Goal: Task Accomplishment & Management: Manage account settings

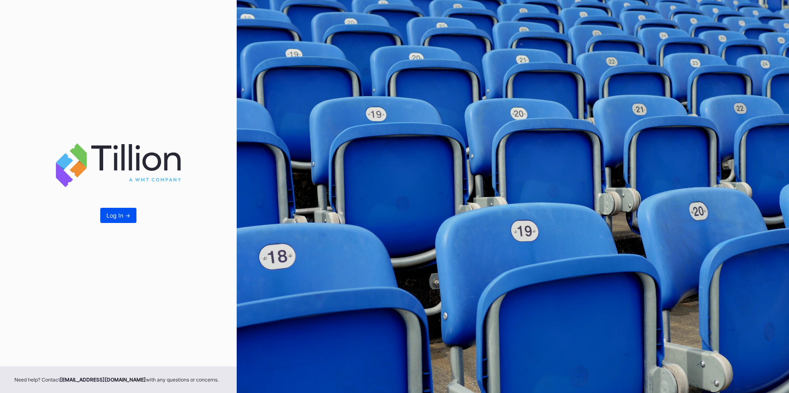
click at [117, 215] on div "Log In ->" at bounding box center [118, 215] width 24 height 7
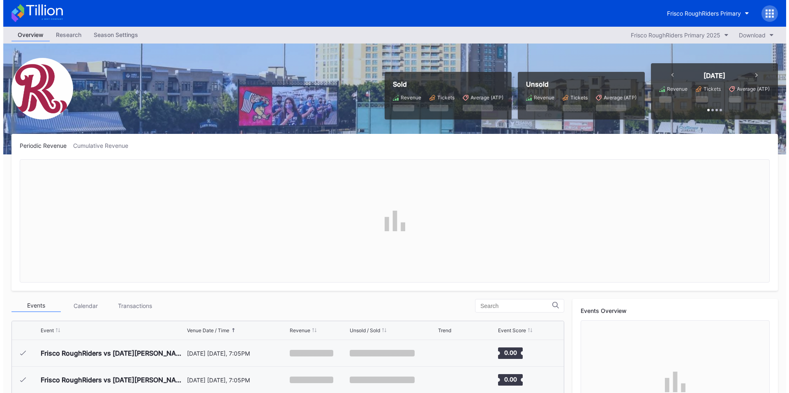
scroll to position [1523, 0]
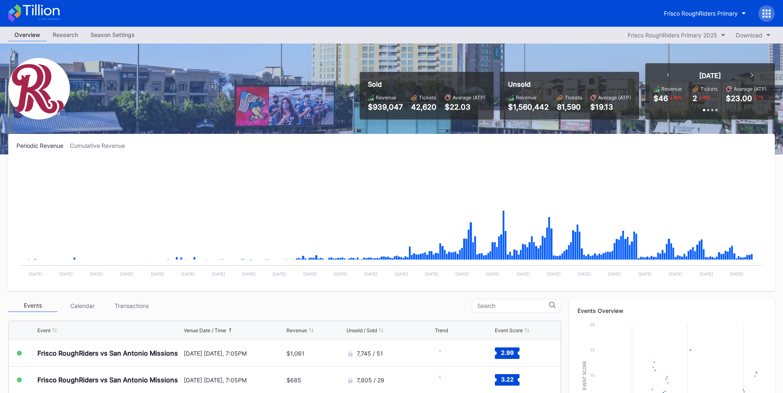
click at [763, 10] on icon at bounding box center [764, 10] width 2 height 2
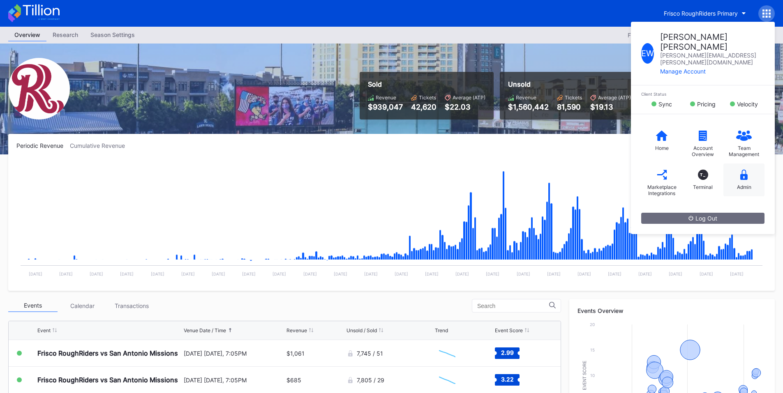
click at [746, 170] on icon at bounding box center [743, 175] width 7 height 10
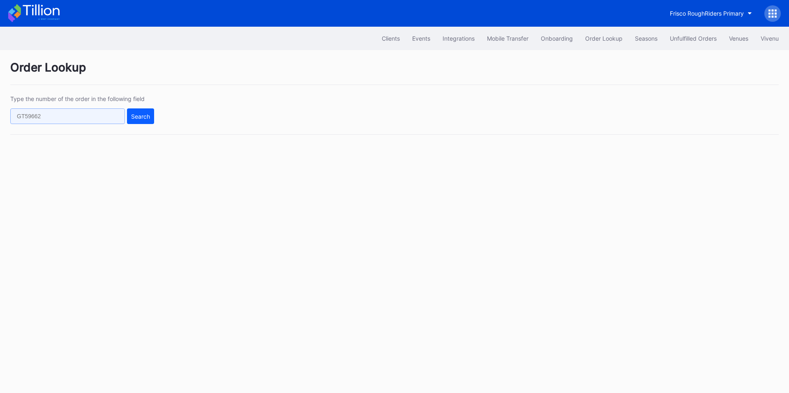
click at [82, 114] on input "text" at bounding box center [67, 117] width 115 height 16
paste input "KZIFLCO7X6"
click at [138, 114] on div "Search" at bounding box center [140, 116] width 19 height 7
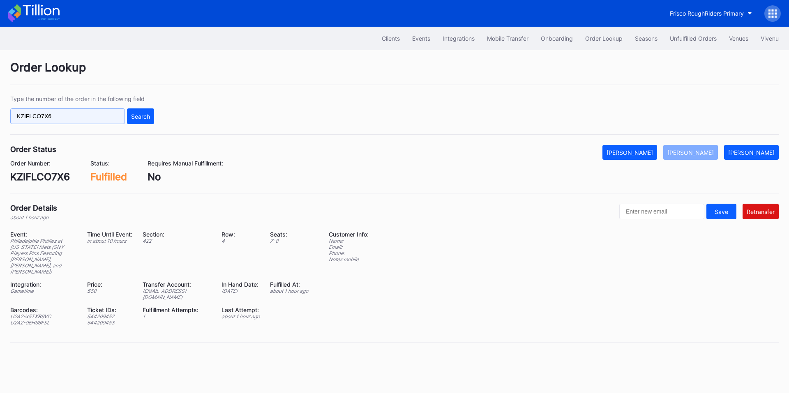
click at [62, 124] on input "KZIFLCO7X6" at bounding box center [67, 117] width 115 height 16
paste input "271243960"
click at [130, 118] on button "Search" at bounding box center [140, 117] width 27 height 16
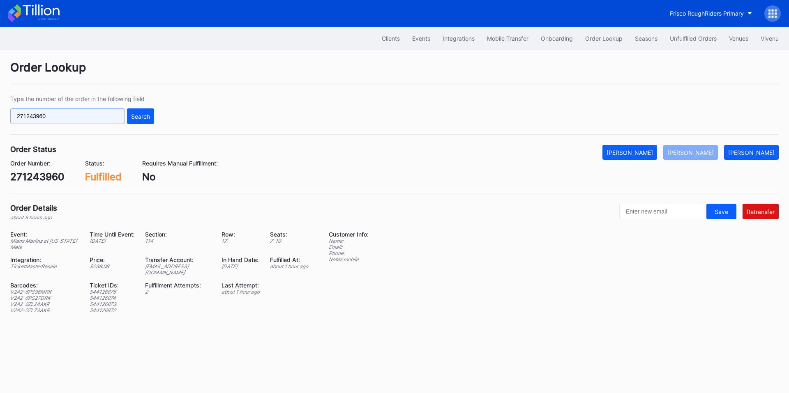
click at [86, 120] on input "271243960" at bounding box center [67, 117] width 115 height 16
paste input "xnd6t65mm0o"
click at [138, 118] on div "Search" at bounding box center [140, 116] width 19 height 7
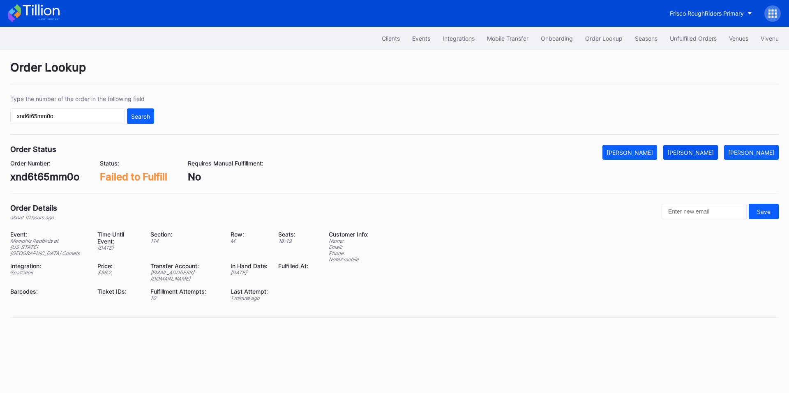
click at [711, 151] on div "[PERSON_NAME]" at bounding box center [691, 152] width 46 height 7
click at [85, 113] on input "xnd6t65mm0o" at bounding box center [67, 117] width 115 height 16
paste input "617635822"
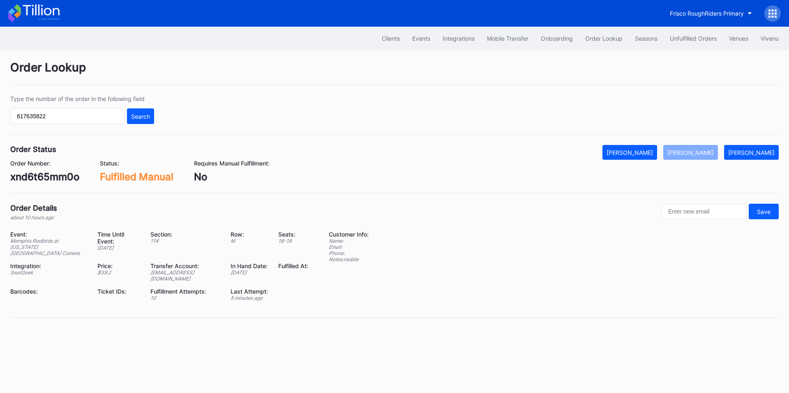
click at [137, 118] on div "Search" at bounding box center [140, 116] width 19 height 7
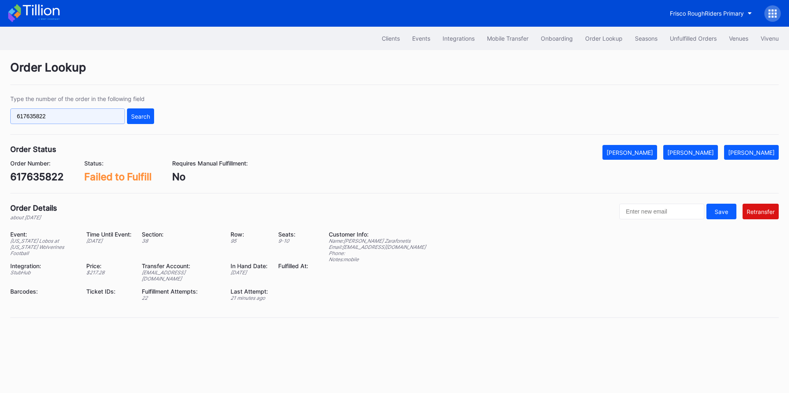
click at [76, 118] on input "617635822" at bounding box center [67, 117] width 115 height 16
paste input "271246675"
click at [140, 116] on div "Search" at bounding box center [140, 116] width 19 height 7
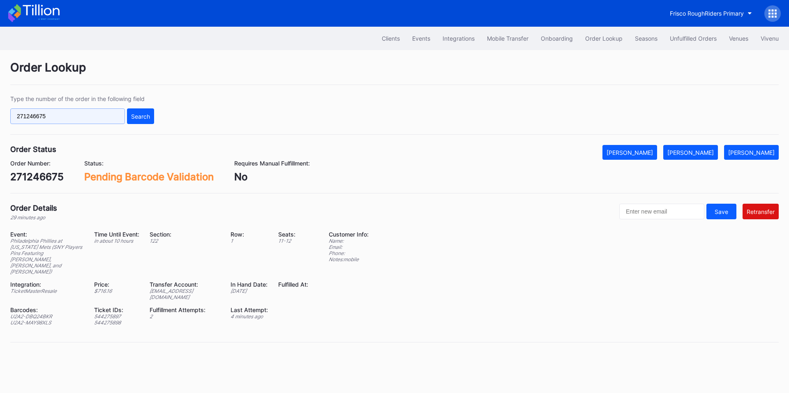
click at [73, 116] on input "271246675" at bounding box center [67, 117] width 115 height 16
paste input "621817534"
click at [141, 113] on div "Search" at bounding box center [140, 116] width 19 height 7
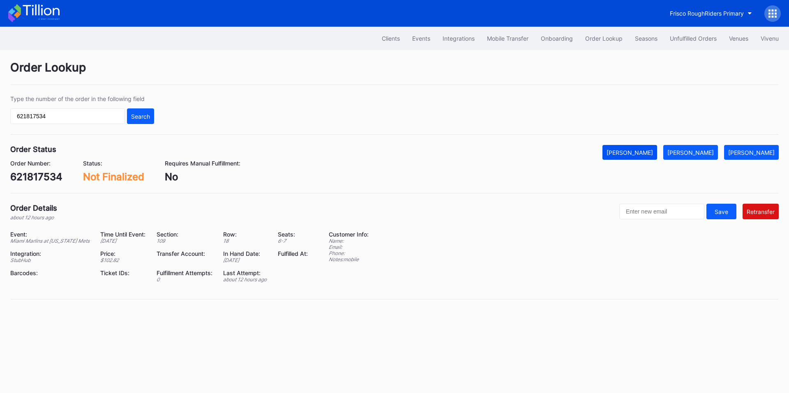
click at [653, 150] on div "[PERSON_NAME]" at bounding box center [630, 152] width 46 height 7
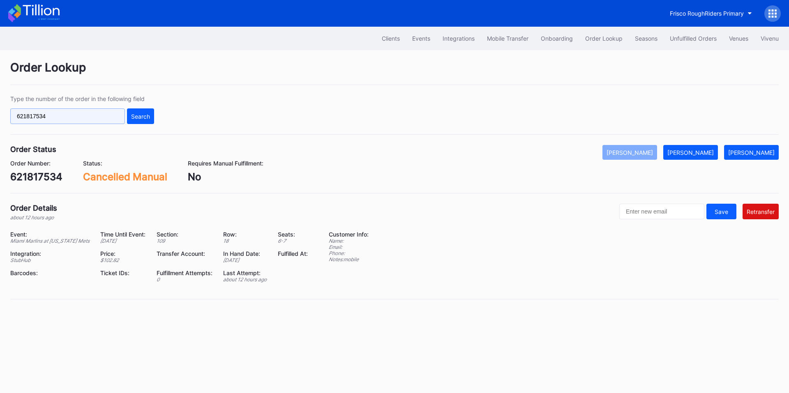
click at [90, 115] on input "621817534" at bounding box center [67, 117] width 115 height 16
paste input "36030367"
click at [132, 112] on button "Search" at bounding box center [140, 117] width 27 height 16
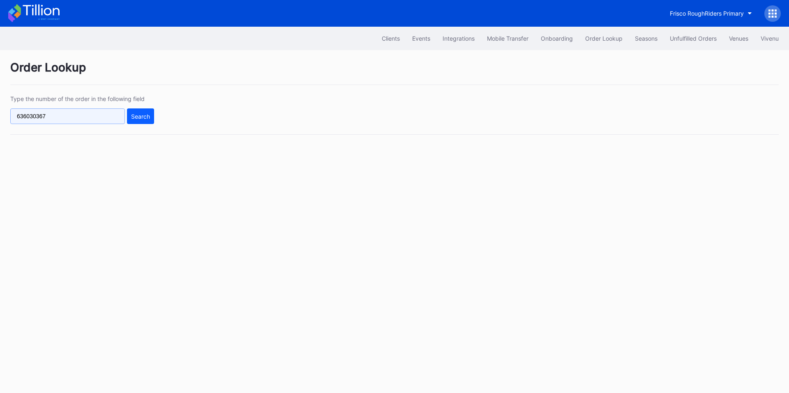
click at [83, 116] on input "636030367" at bounding box center [67, 117] width 115 height 16
paste input "21834345"
type input "621834345"
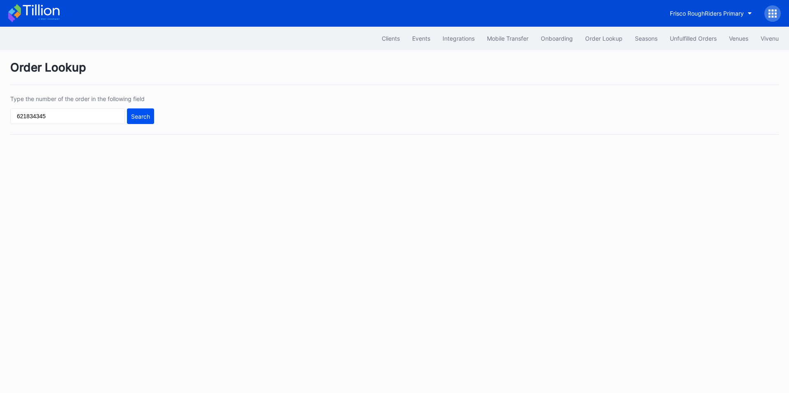
click at [134, 116] on div "Search" at bounding box center [140, 116] width 19 height 7
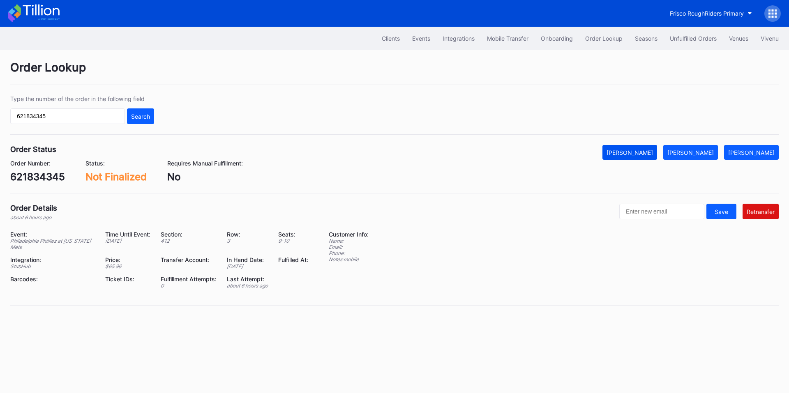
click at [645, 154] on div "[PERSON_NAME]" at bounding box center [630, 152] width 46 height 7
click at [698, 13] on div "Frisco RoughRiders Primary" at bounding box center [707, 13] width 74 height 7
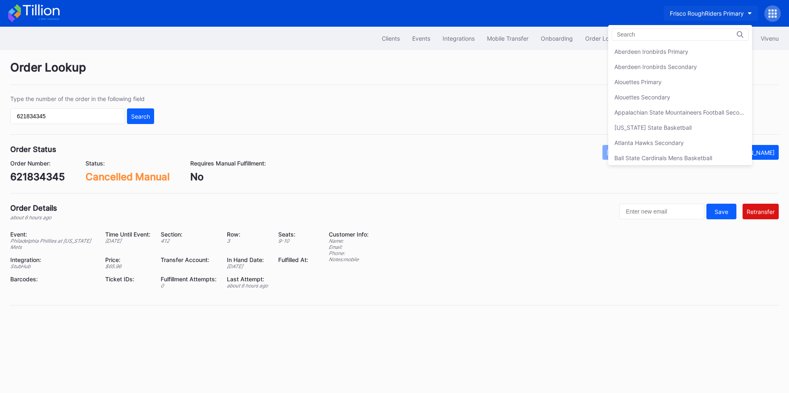
scroll to position [958, 0]
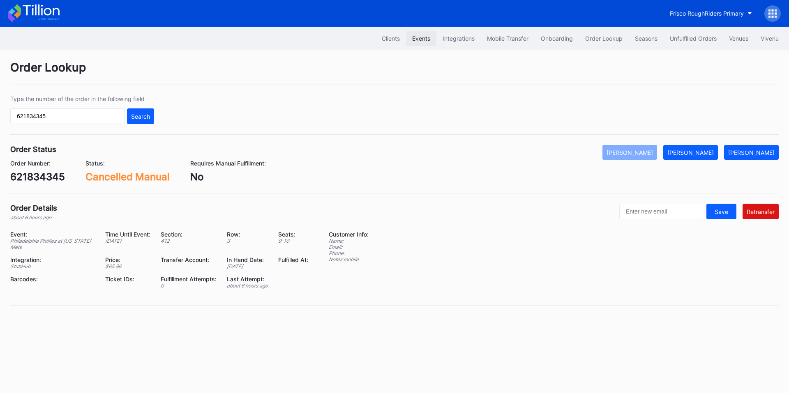
click at [421, 39] on div "Events" at bounding box center [421, 38] width 18 height 7
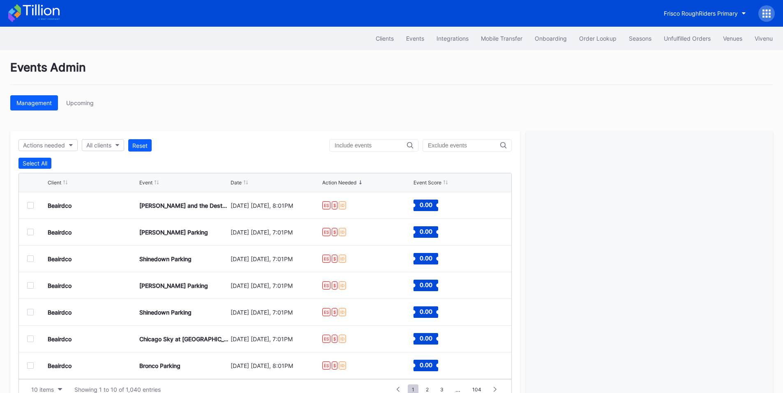
click at [349, 146] on input "text" at bounding box center [371, 145] width 72 height 7
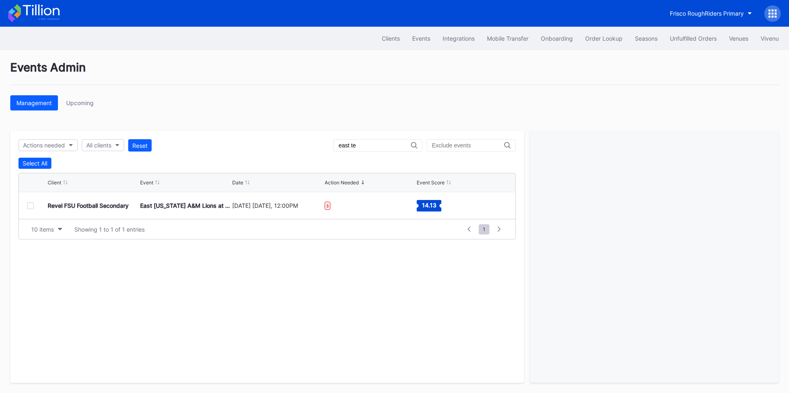
type input "east te"
click at [600, 42] on div "Order Lookup" at bounding box center [603, 38] width 37 height 7
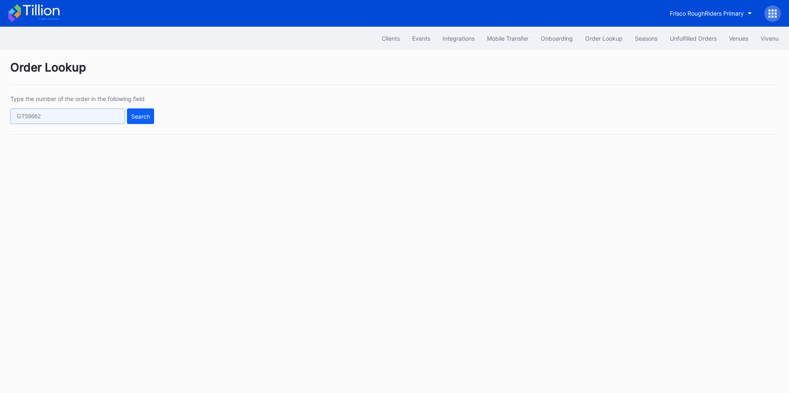
click at [105, 117] on input "text" at bounding box center [67, 117] width 115 height 16
paste input "412491700"
type input "412491700"
click at [146, 118] on div "Search" at bounding box center [140, 116] width 19 height 7
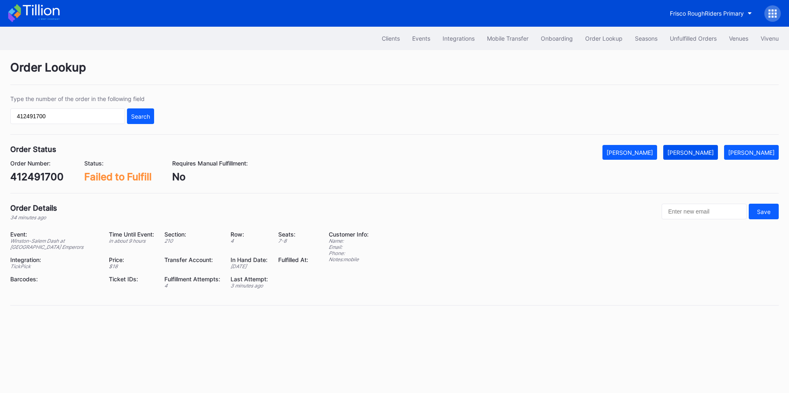
drag, startPoint x: 706, startPoint y: 148, endPoint x: 484, endPoint y: 8, distance: 262.7
click at [705, 148] on button "[PERSON_NAME]" at bounding box center [690, 152] width 55 height 15
click at [689, 44] on button "Unfulfilled Orders" at bounding box center [693, 38] width 59 height 15
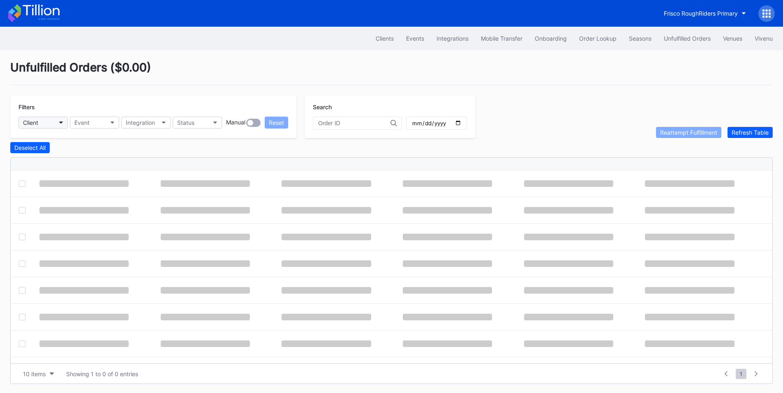
click at [38, 123] on div "Client" at bounding box center [30, 122] width 15 height 7
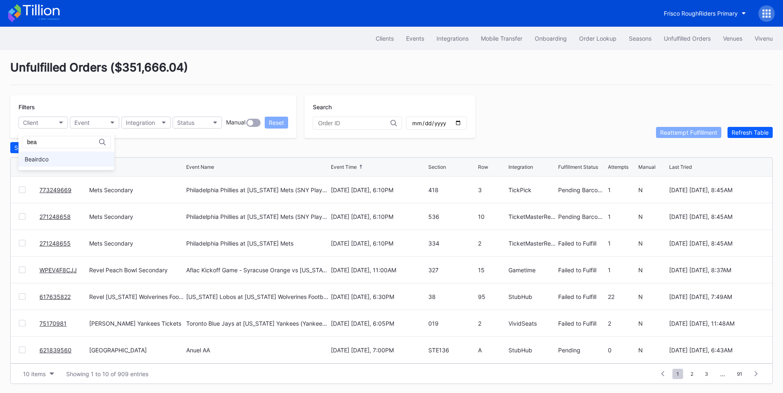
type input "bea"
click at [49, 160] on div "Beairdco" at bounding box center [66, 159] width 96 height 15
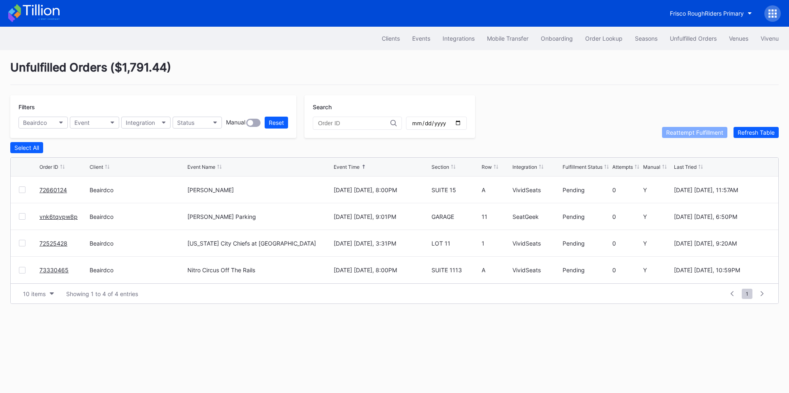
click at [55, 194] on link "72660124" at bounding box center [53, 190] width 28 height 7
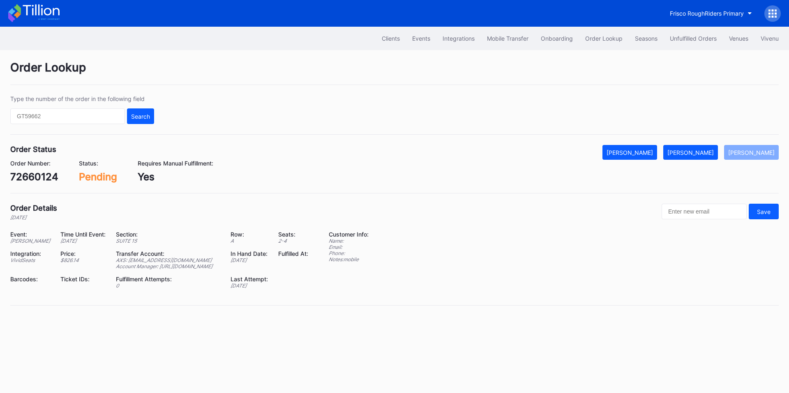
click at [30, 177] on div "72660124" at bounding box center [34, 177] width 48 height 12
copy div "72660124"
click at [699, 151] on div "[PERSON_NAME]" at bounding box center [691, 152] width 46 height 7
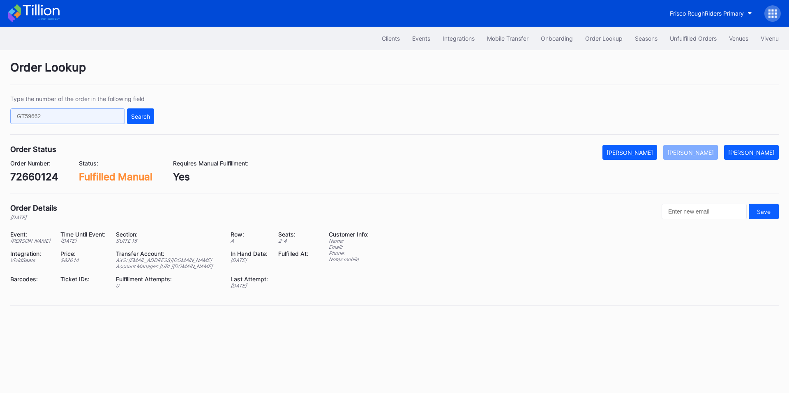
click at [76, 115] on input "text" at bounding box center [67, 117] width 115 height 16
paste input "dlw7a7v9pw9"
click at [144, 115] on div "Search" at bounding box center [140, 116] width 19 height 7
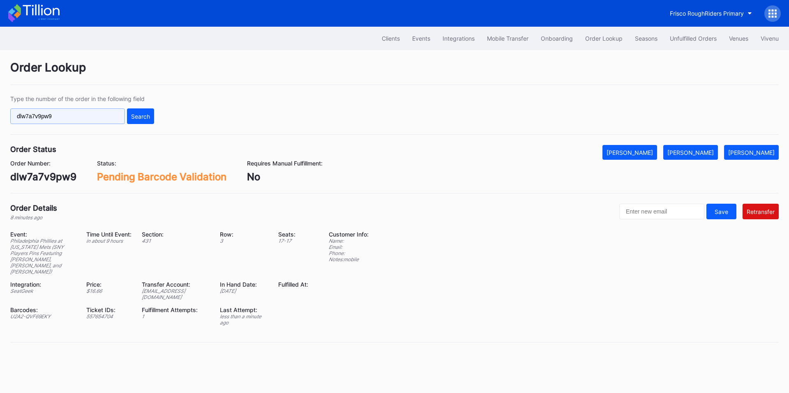
click at [86, 112] on input "dlw7a7v9pw9" at bounding box center [67, 117] width 115 height 16
click at [85, 113] on input "dlw7a7v9pw9" at bounding box center [67, 117] width 115 height 16
paste input "8e7lsnlo3v8"
click at [142, 118] on div "Search" at bounding box center [140, 116] width 19 height 7
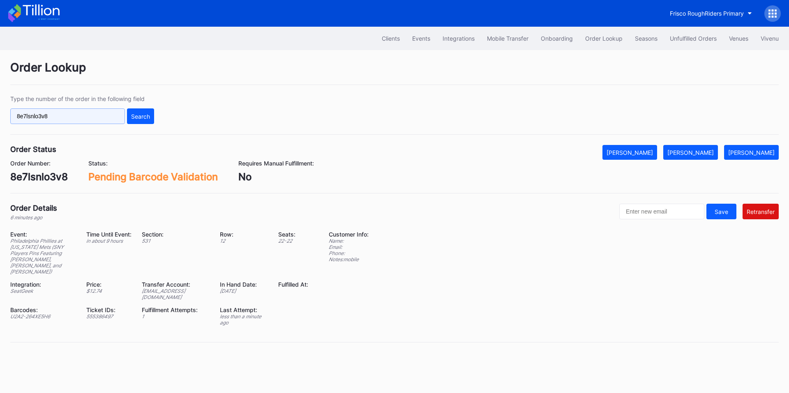
click at [110, 122] on input "8e7lsnlo3v8" at bounding box center [67, 117] width 115 height 16
click at [110, 121] on input "8e7lsnlo3v8" at bounding box center [67, 117] width 115 height 16
paste input "8mn5y"
click at [146, 118] on div "Search" at bounding box center [140, 116] width 19 height 7
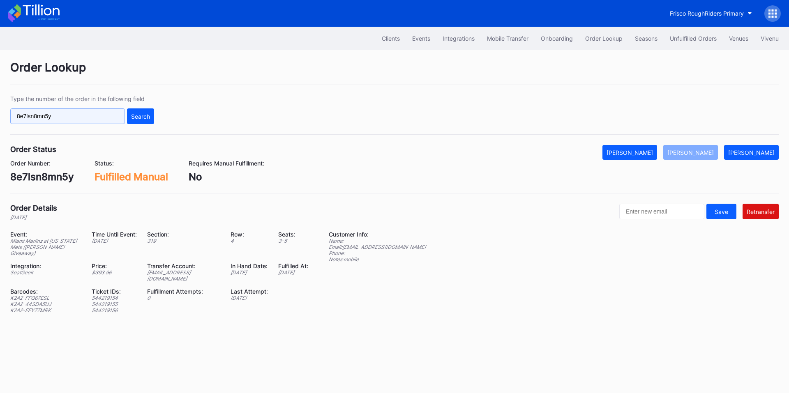
click at [60, 113] on input "8e7lsn8mn5y" at bounding box center [67, 117] width 115 height 16
paste input "617635822"
type input "617635822"
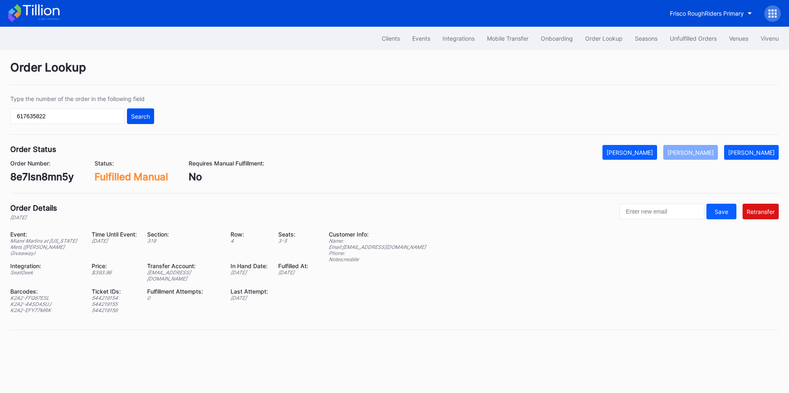
click at [146, 112] on button "Search" at bounding box center [140, 117] width 27 height 16
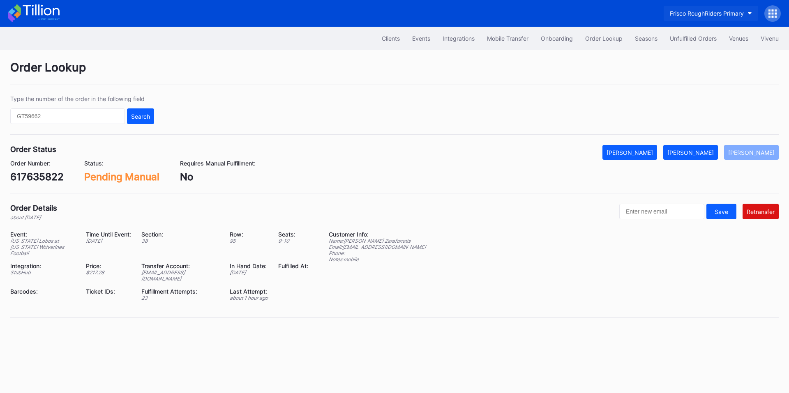
click at [699, 7] on button "Frisco RoughRiders Primary" at bounding box center [711, 13] width 95 height 15
type input "dragon"
click at [693, 51] on div "Dayton Dragons Secondary" at bounding box center [706, 51] width 74 height 7
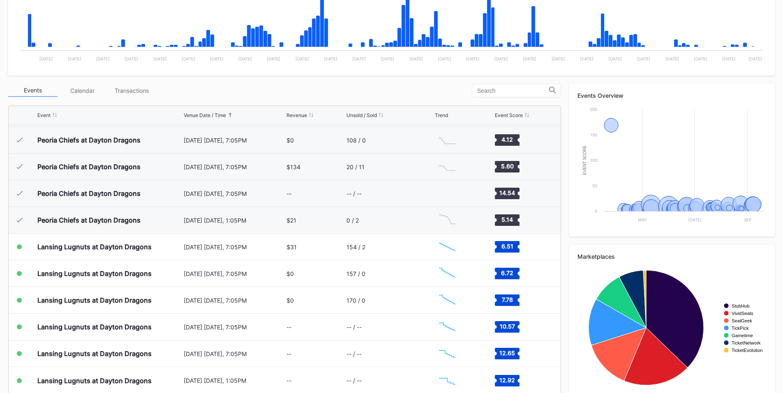
scroll to position [228, 0]
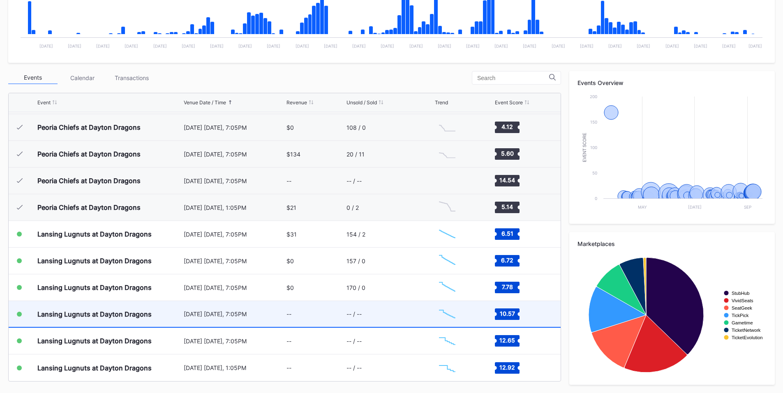
click at [303, 314] on div "--" at bounding box center [316, 314] width 58 height 26
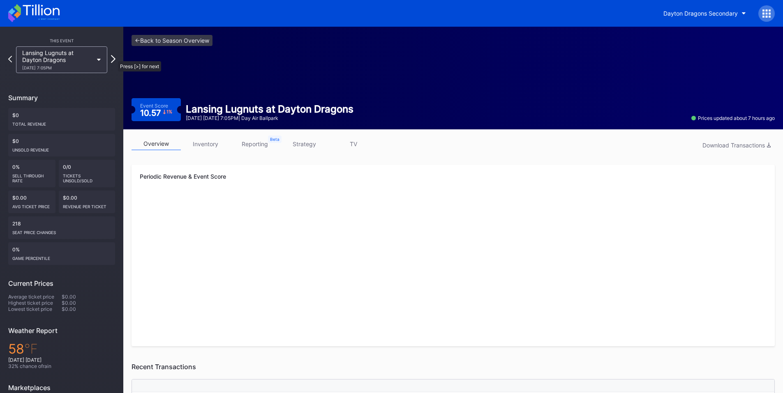
click at [114, 57] on icon at bounding box center [113, 59] width 5 height 8
click at [114, 57] on icon at bounding box center [113, 59] width 4 height 7
click at [691, 15] on div "Dayton Dragons Secondary" at bounding box center [700, 13] width 74 height 7
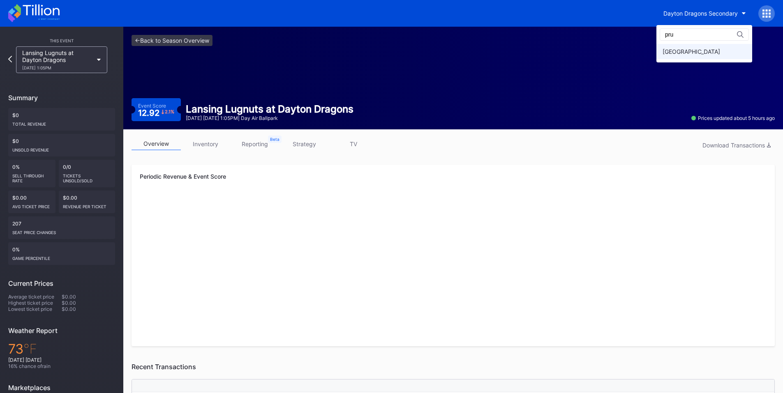
type input "pru"
click at [690, 53] on div "[GEOGRAPHIC_DATA]" at bounding box center [692, 51] width 58 height 7
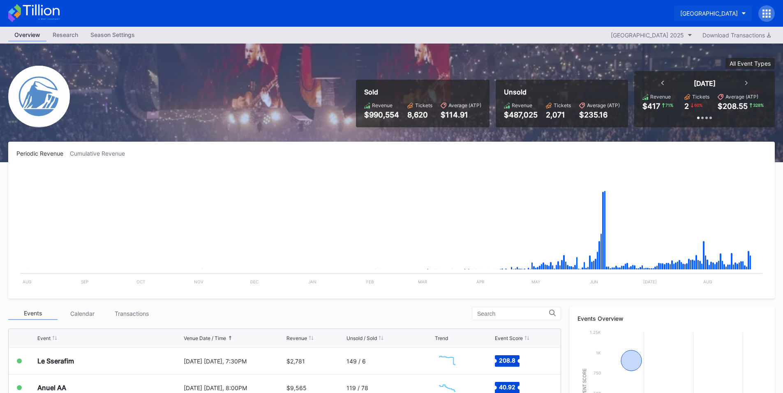
click at [713, 15] on div "[GEOGRAPHIC_DATA]" at bounding box center [709, 13] width 58 height 7
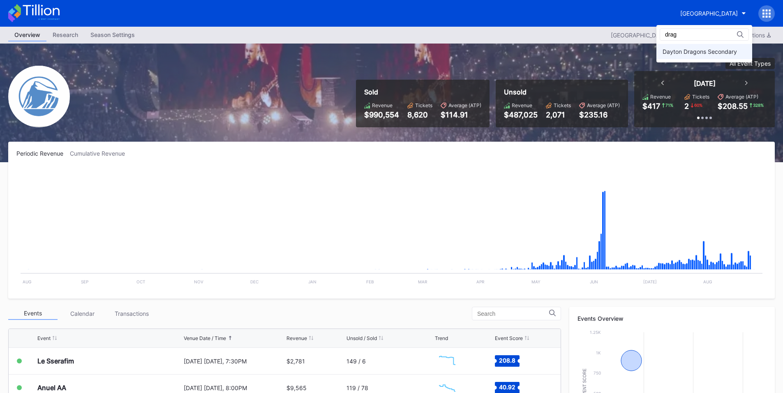
type input "drag"
click at [675, 52] on div "Dayton Dragons Secondary" at bounding box center [700, 51] width 74 height 7
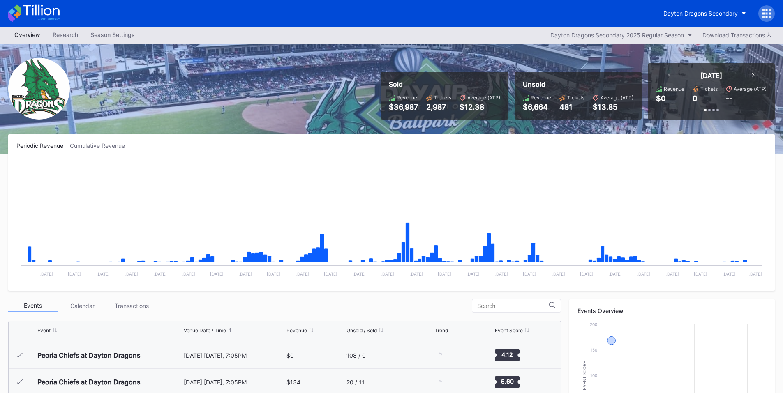
scroll to position [228, 0]
